Goal: Find specific page/section: Find specific page/section

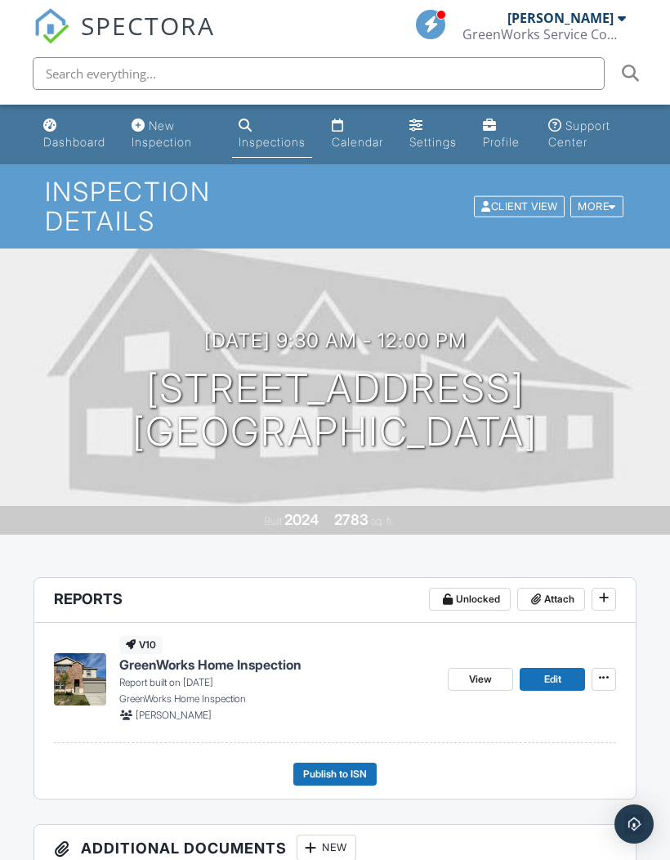
click at [55, 124] on div "Dashboard" at bounding box center [50, 125] width 14 height 13
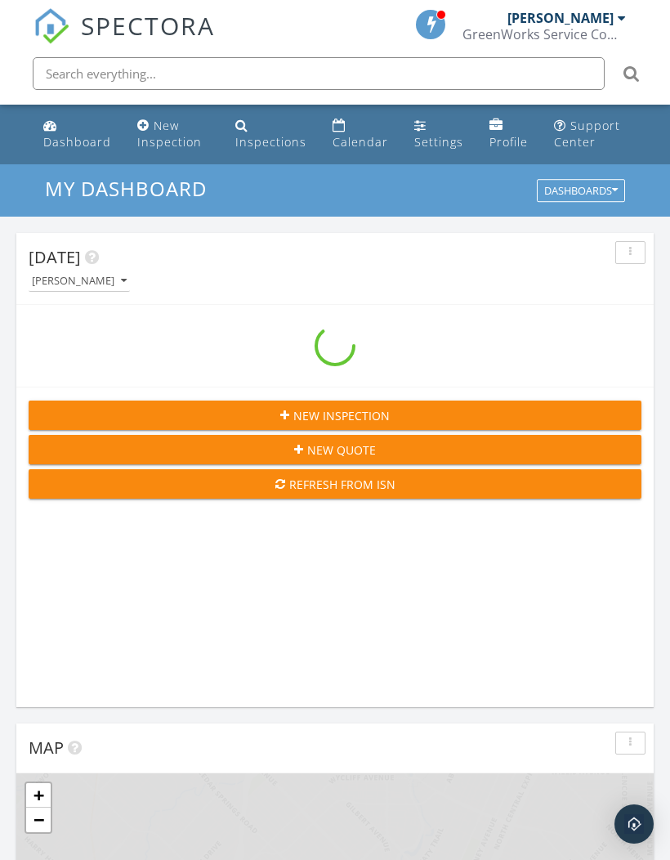
scroll to position [2797, 671]
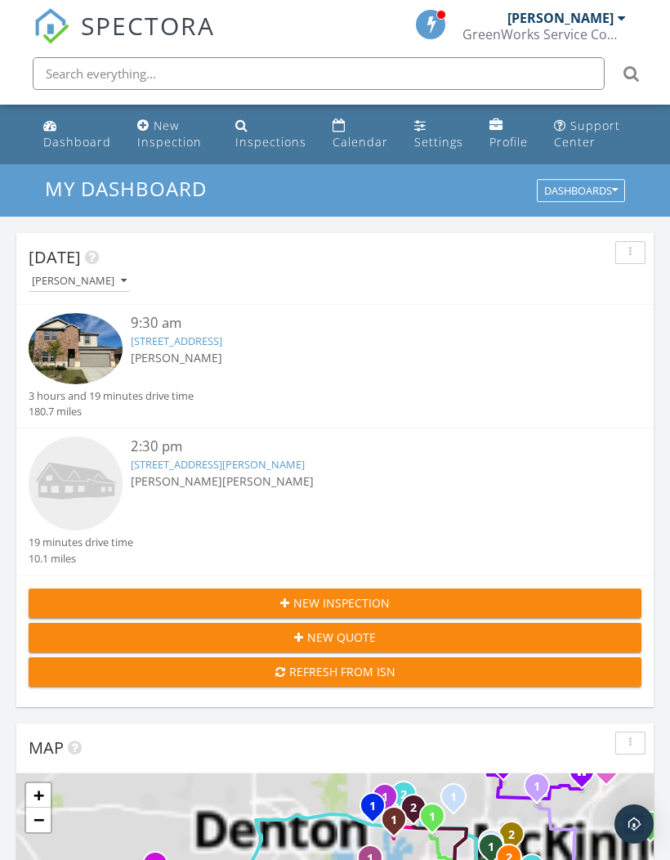
click at [222, 339] on link "2341 Bronc Buster Way, Leander, TX 78641" at bounding box center [177, 341] width 92 height 15
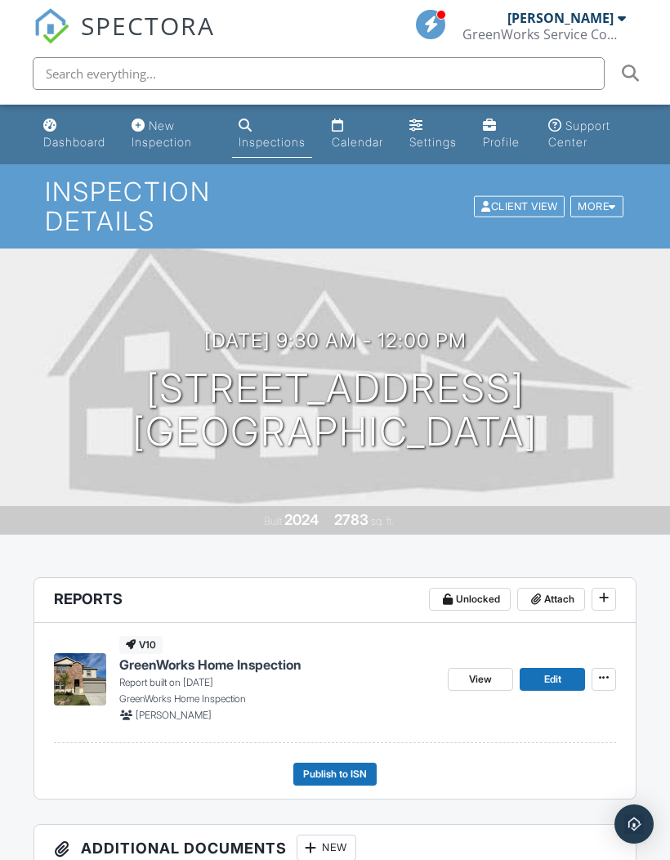
click at [476, 688] on link "View" at bounding box center [480, 679] width 65 height 23
